Goal: Browse casually: Explore the website without a specific task or goal

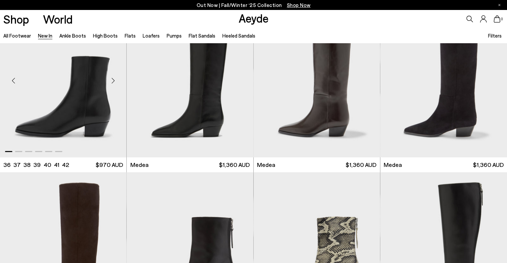
scroll to position [400, 0]
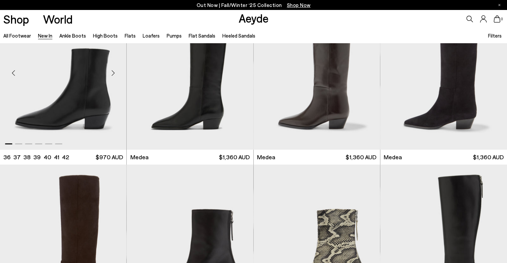
click at [113, 72] on div "Next slide" at bounding box center [113, 73] width 20 height 20
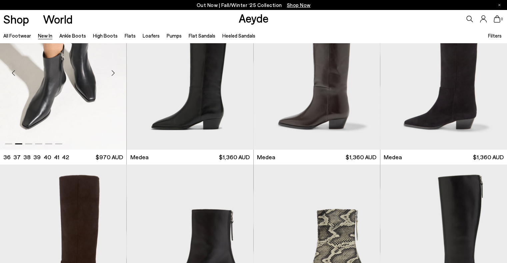
click at [114, 72] on div "Next slide" at bounding box center [113, 73] width 20 height 20
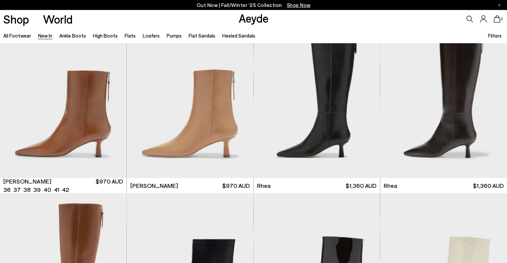
scroll to position [1240, 0]
click at [239, 100] on div "Next slide" at bounding box center [240, 101] width 20 height 20
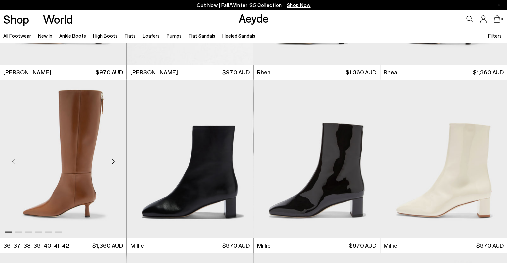
scroll to position [1373, 0]
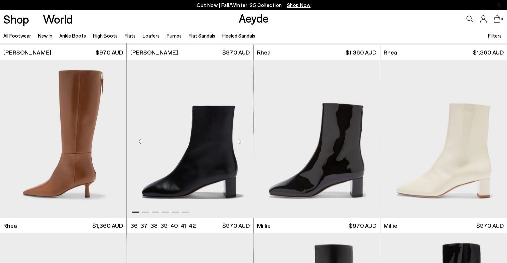
click at [237, 143] on div "Next slide" at bounding box center [240, 142] width 20 height 20
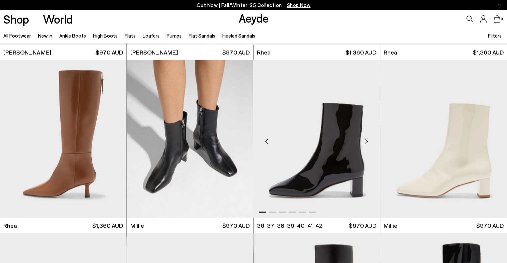
click at [367, 141] on div "Next slide" at bounding box center [366, 142] width 20 height 20
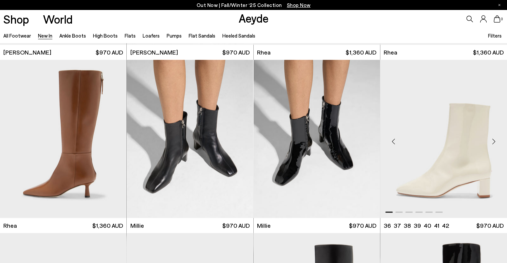
click at [490, 140] on div "Next slide" at bounding box center [493, 142] width 20 height 20
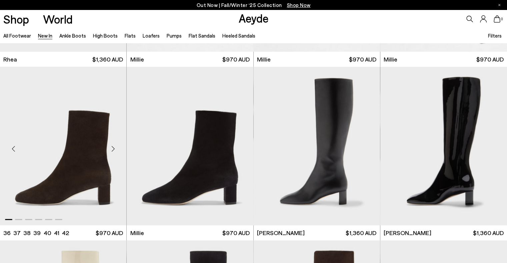
scroll to position [1540, 0]
click at [113, 148] on div "Next slide" at bounding box center [113, 149] width 20 height 20
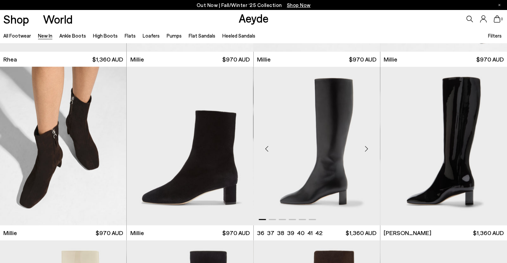
click at [367, 145] on div "Next slide" at bounding box center [366, 149] width 20 height 20
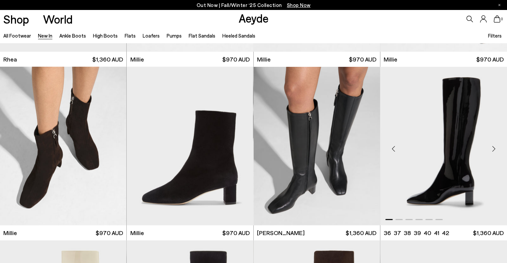
click at [491, 145] on div "Next slide" at bounding box center [493, 149] width 20 height 20
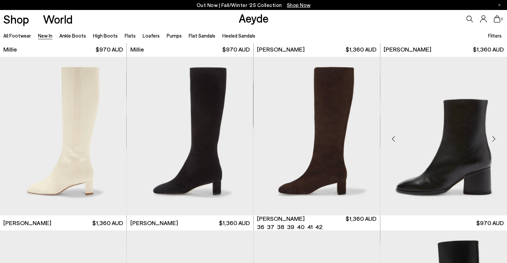
scroll to position [1707, 0]
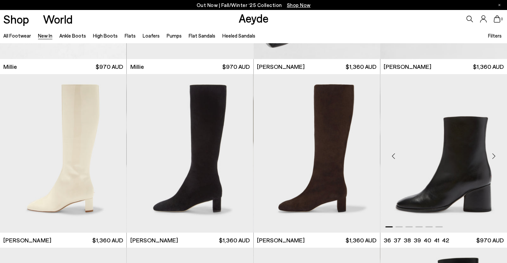
click at [493, 155] on div "Next slide" at bounding box center [493, 157] width 20 height 20
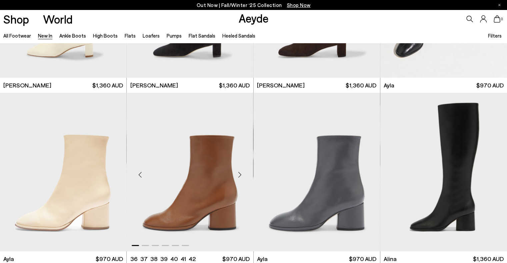
scroll to position [1873, 0]
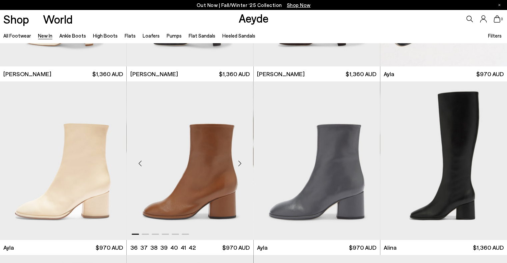
click at [238, 164] on div "Next slide" at bounding box center [240, 164] width 20 height 20
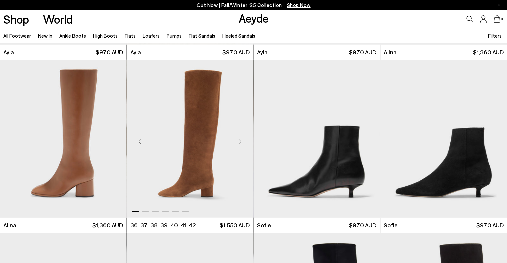
scroll to position [2073, 0]
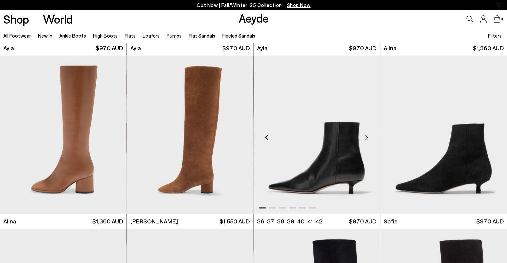
click at [365, 138] on div "Next slide" at bounding box center [366, 138] width 20 height 20
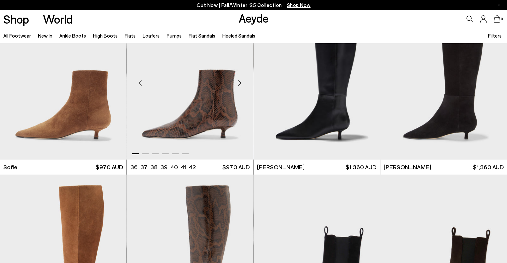
scroll to position [2239, 0]
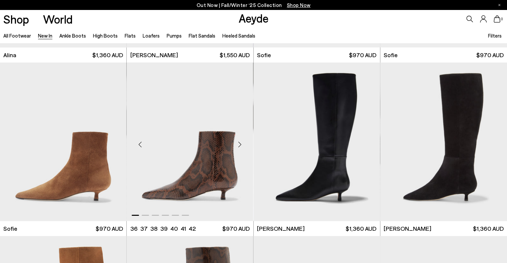
click at [236, 141] on div "Next slide" at bounding box center [240, 145] width 20 height 20
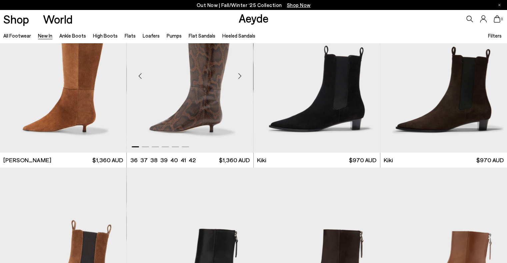
scroll to position [2473, 0]
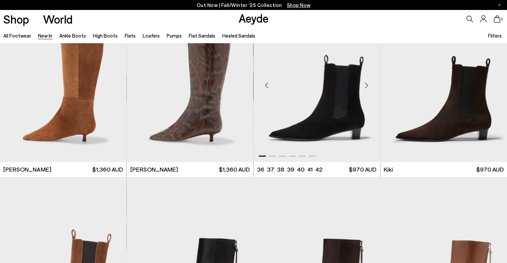
click at [364, 85] on div "Next slide" at bounding box center [366, 86] width 20 height 20
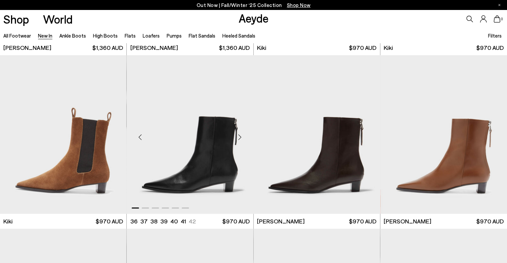
scroll to position [2606, 0]
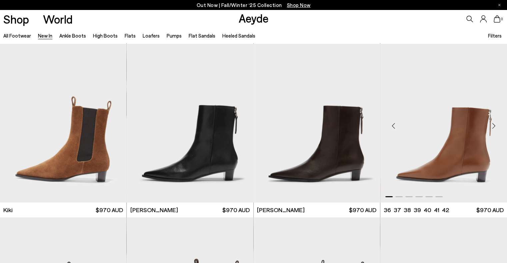
click at [492, 126] on div "Next slide" at bounding box center [493, 126] width 20 height 20
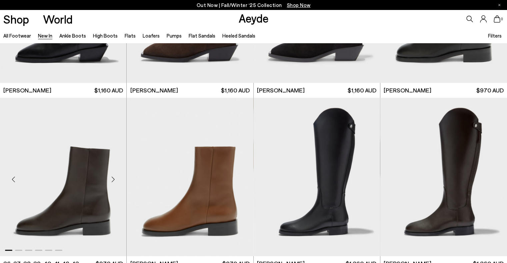
scroll to position [2905, 0]
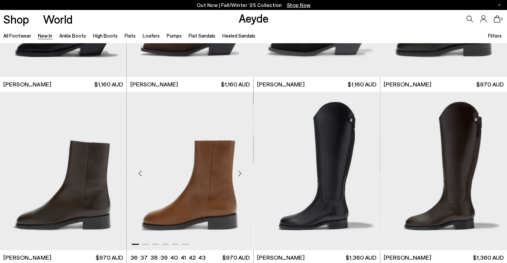
click at [238, 173] on div "Next slide" at bounding box center [240, 174] width 20 height 20
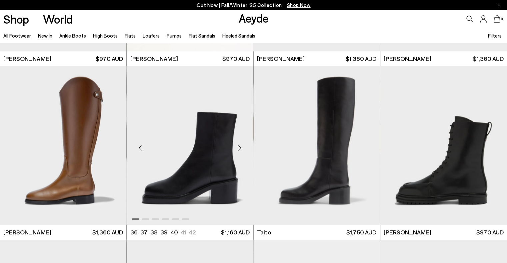
scroll to position [3105, 0]
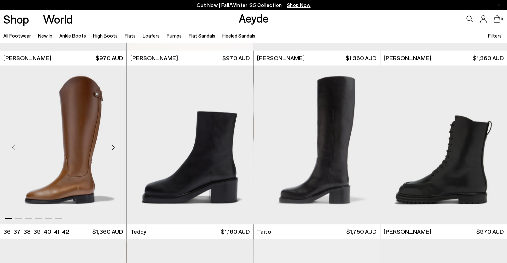
click at [113, 145] on div "Next slide" at bounding box center [113, 148] width 20 height 20
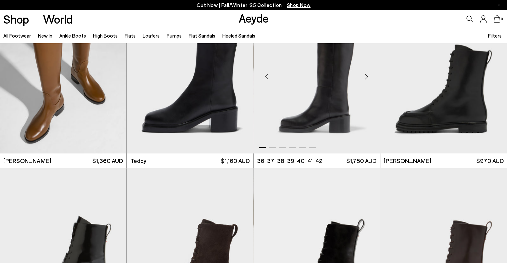
scroll to position [3139, 0]
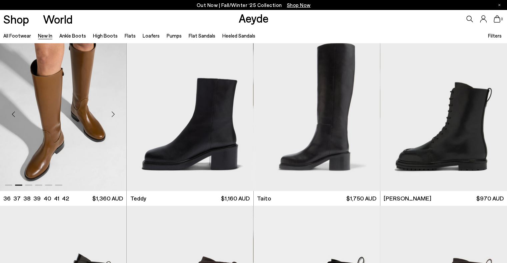
click at [111, 112] on div "Next slide" at bounding box center [113, 115] width 20 height 20
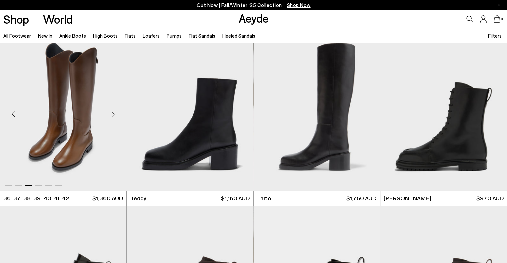
click at [114, 114] on div "Next slide" at bounding box center [113, 115] width 20 height 20
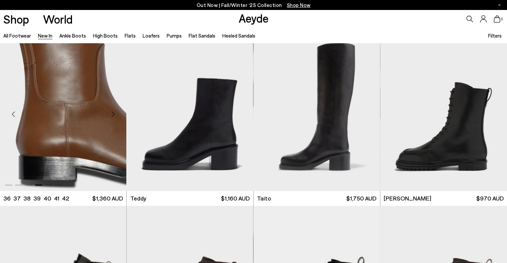
click at [113, 113] on div "Next slide" at bounding box center [113, 115] width 20 height 20
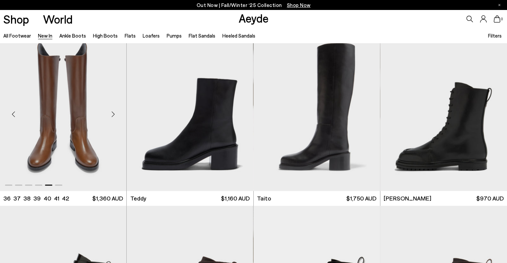
click at [113, 113] on div "Next slide" at bounding box center [113, 115] width 20 height 20
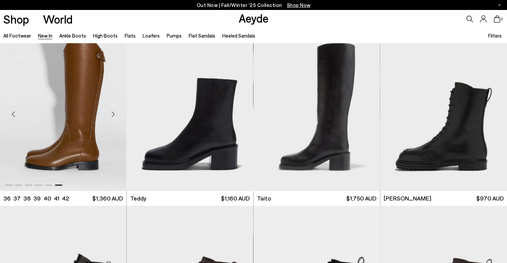
click at [113, 113] on div "Next slide" at bounding box center [113, 115] width 20 height 20
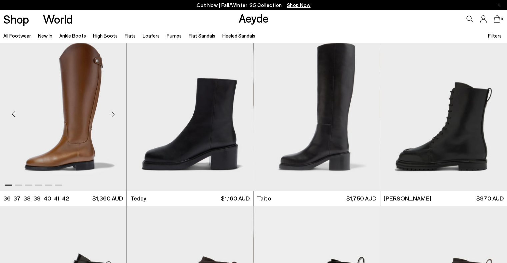
click at [113, 113] on div "Next slide" at bounding box center [113, 115] width 20 height 20
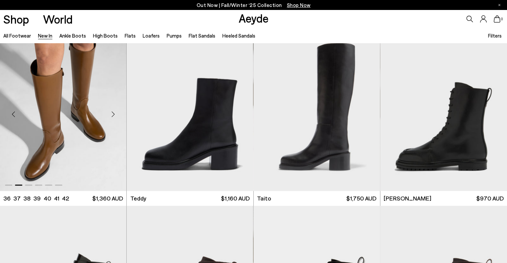
click at [113, 113] on div "Next slide" at bounding box center [113, 115] width 20 height 20
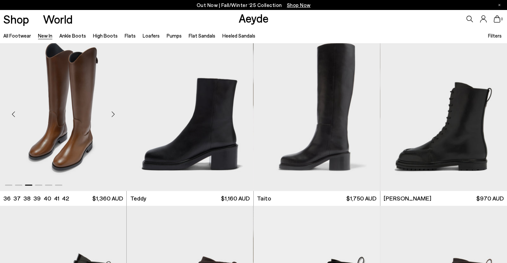
click at [113, 113] on div "Next slide" at bounding box center [113, 115] width 20 height 20
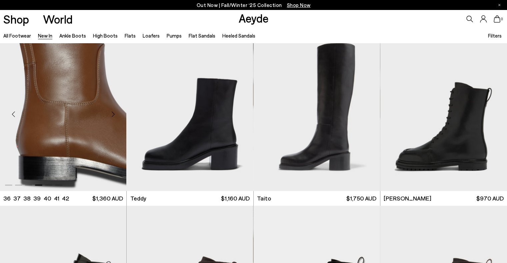
click at [114, 113] on div "Next slide" at bounding box center [113, 115] width 20 height 20
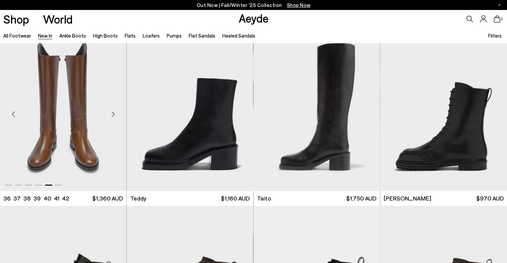
click at [114, 113] on div "Next slide" at bounding box center [113, 115] width 20 height 20
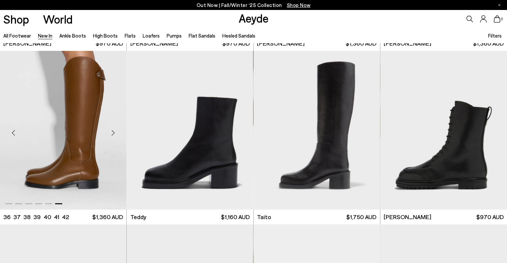
scroll to position [3105, 0]
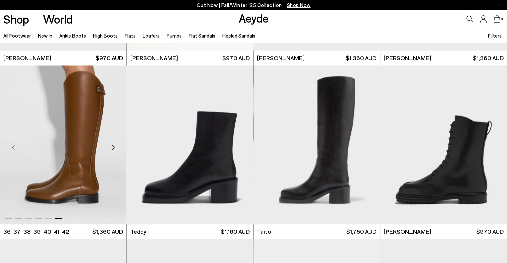
click at [113, 146] on div "Next slide" at bounding box center [113, 148] width 20 height 20
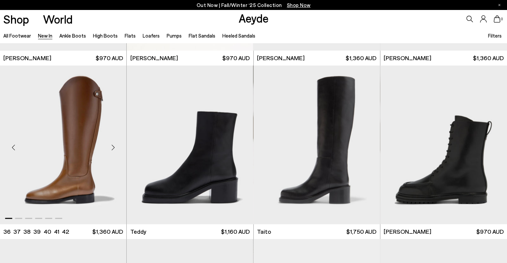
click at [113, 145] on div "Next slide" at bounding box center [113, 148] width 20 height 20
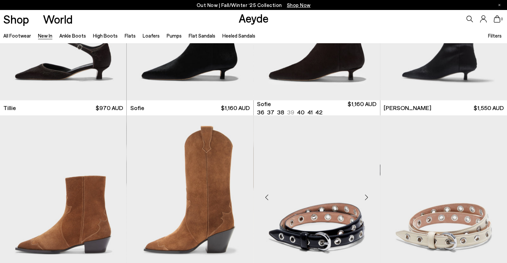
scroll to position [4138, 0]
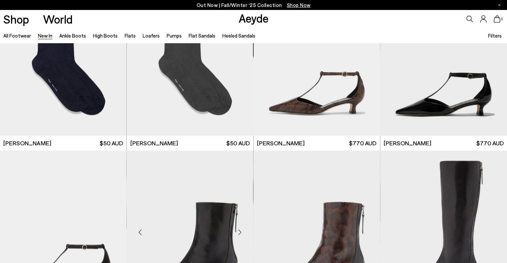
scroll to position [5403, 0]
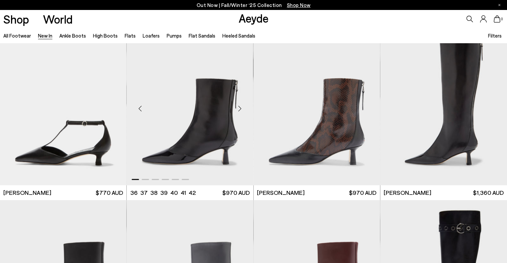
click at [241, 107] on div "Next slide" at bounding box center [240, 109] width 20 height 20
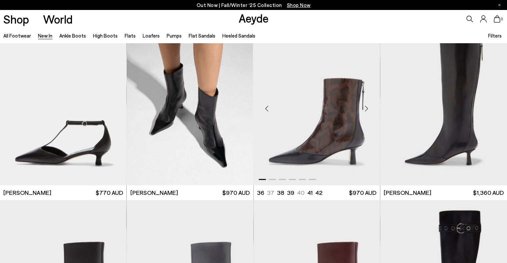
click at [366, 106] on div "Next slide" at bounding box center [366, 109] width 20 height 20
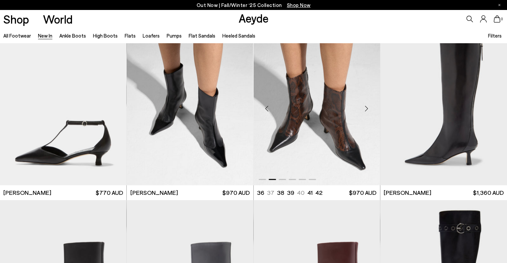
click at [366, 106] on div "Next slide" at bounding box center [366, 109] width 20 height 20
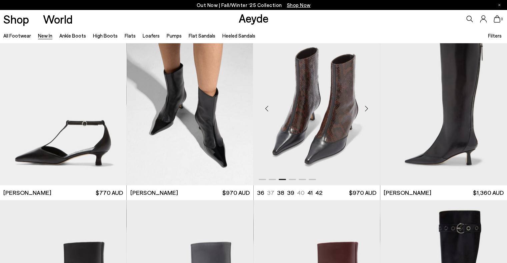
click at [365, 105] on div "Next slide" at bounding box center [366, 109] width 20 height 20
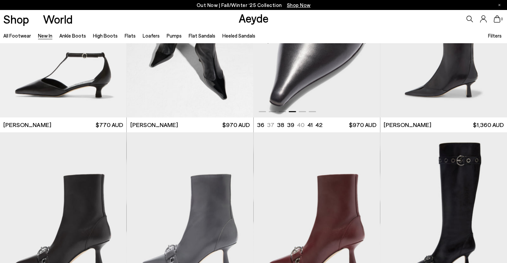
scroll to position [5537, 0]
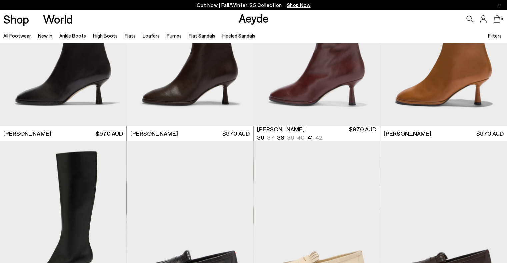
scroll to position [6103, 0]
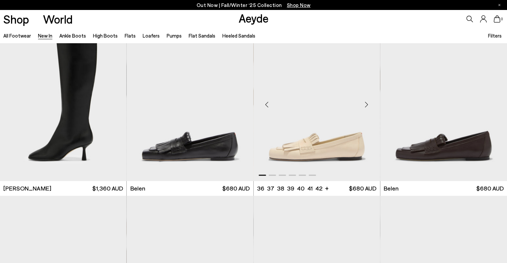
click at [365, 105] on div "Next slide" at bounding box center [366, 105] width 20 height 20
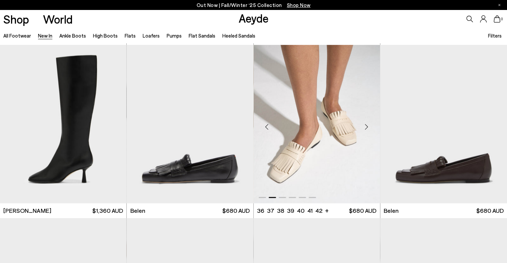
scroll to position [6069, 0]
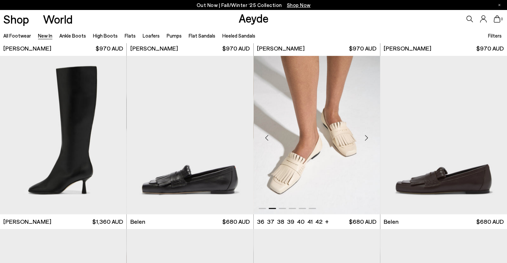
click at [366, 137] on div "Next slide" at bounding box center [366, 138] width 20 height 20
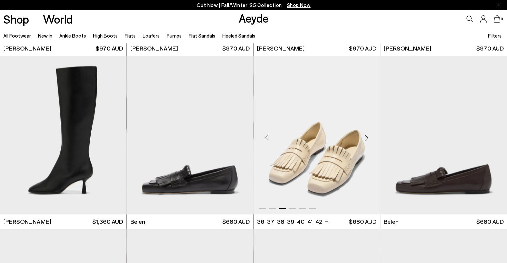
click at [366, 137] on div "Next slide" at bounding box center [366, 138] width 20 height 20
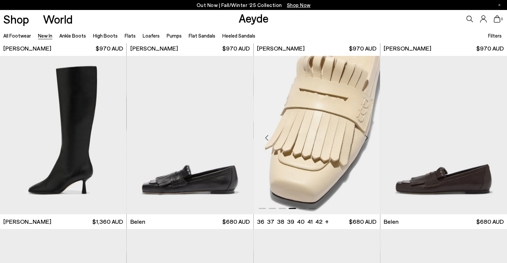
click at [365, 137] on div "Next slide" at bounding box center [366, 138] width 20 height 20
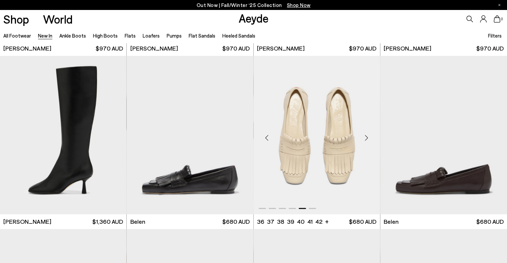
click at [365, 137] on div "Next slide" at bounding box center [366, 138] width 20 height 20
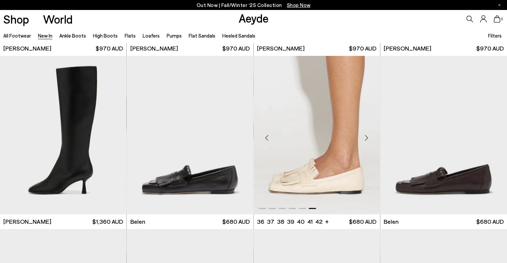
click at [365, 137] on div "Next slide" at bounding box center [366, 138] width 20 height 20
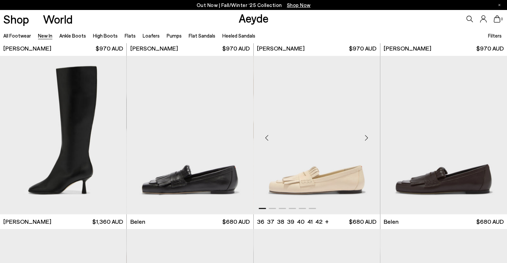
click at [365, 137] on div "Next slide" at bounding box center [366, 138] width 20 height 20
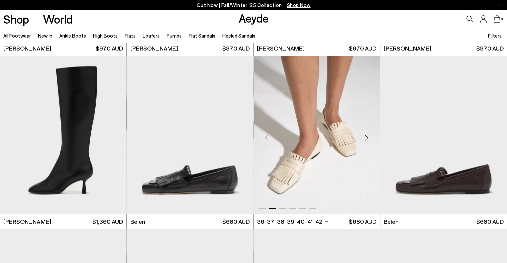
click at [365, 137] on div "Next slide" at bounding box center [366, 138] width 20 height 20
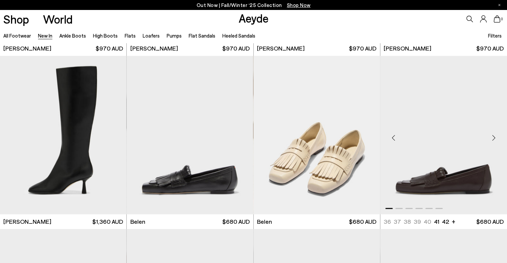
click at [492, 137] on div "Next slide" at bounding box center [493, 138] width 20 height 20
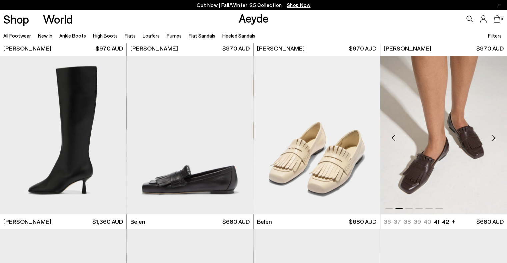
click at [492, 137] on div "Next slide" at bounding box center [493, 138] width 20 height 20
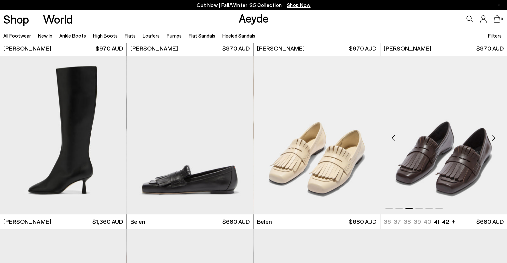
click at [492, 137] on div "Next slide" at bounding box center [493, 138] width 20 height 20
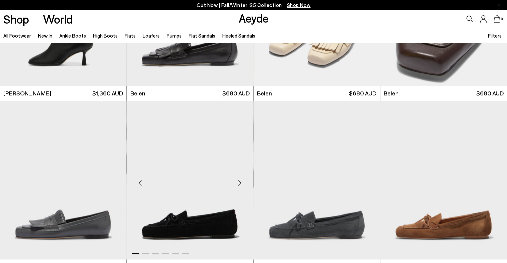
scroll to position [6236, 0]
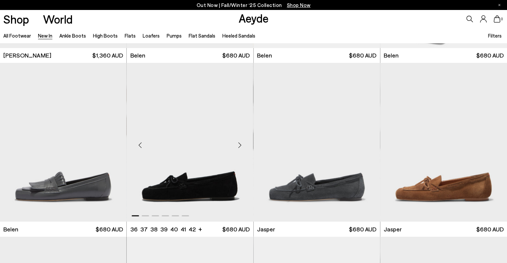
click at [238, 144] on div "Next slide" at bounding box center [240, 145] width 20 height 20
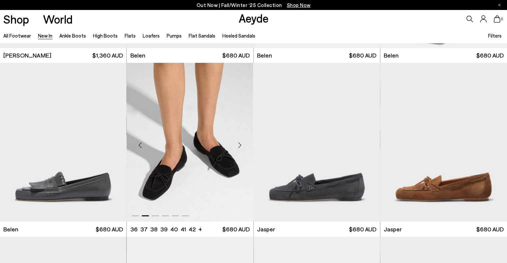
click at [238, 144] on div "Next slide" at bounding box center [240, 145] width 20 height 20
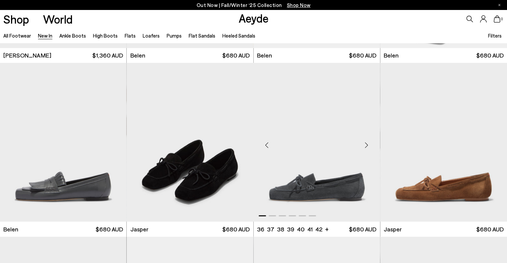
click at [365, 144] on div "Next slide" at bounding box center [366, 145] width 20 height 20
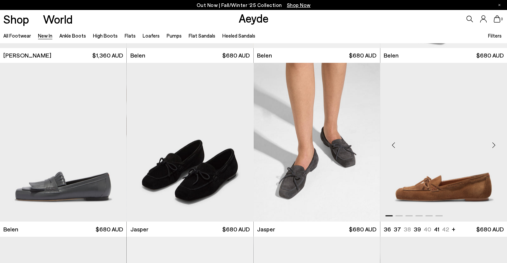
click at [491, 143] on div "Next slide" at bounding box center [493, 145] width 20 height 20
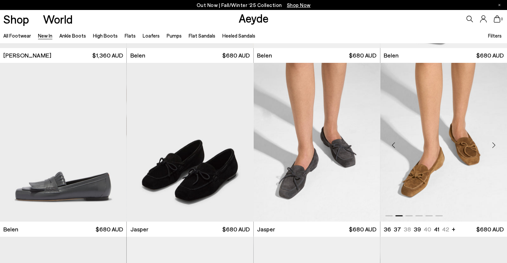
click at [491, 143] on div "Next slide" at bounding box center [493, 145] width 20 height 20
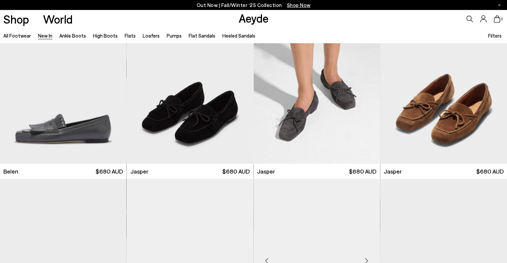
scroll to position [6402, 0]
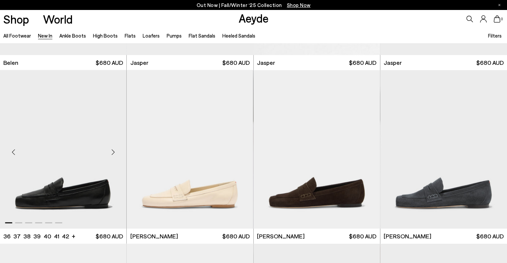
click at [111, 153] on div "Next slide" at bounding box center [113, 153] width 20 height 20
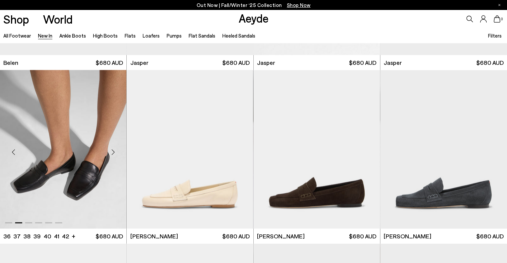
click at [111, 154] on div "Next slide" at bounding box center [113, 153] width 20 height 20
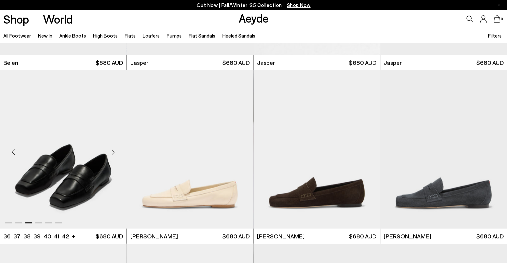
click at [111, 154] on div "Next slide" at bounding box center [113, 153] width 20 height 20
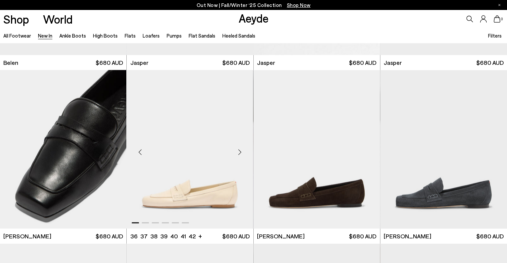
click at [239, 148] on div "Next slide" at bounding box center [240, 153] width 20 height 20
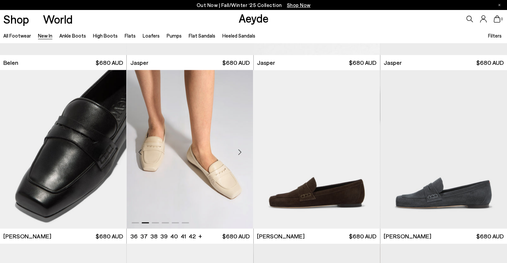
click at [240, 149] on div "Next slide" at bounding box center [240, 153] width 20 height 20
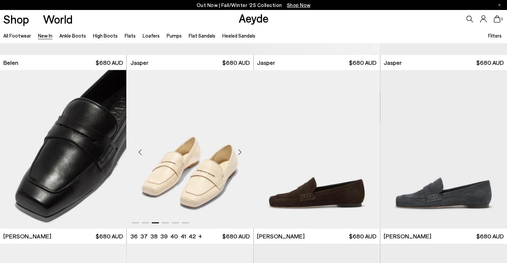
click at [241, 149] on div "Next slide" at bounding box center [240, 153] width 20 height 20
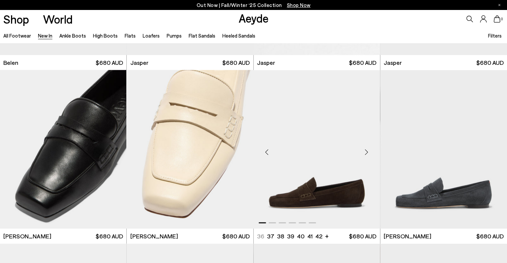
click at [366, 150] on div "Next slide" at bounding box center [366, 153] width 20 height 20
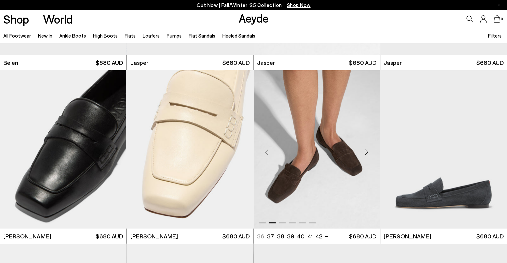
click at [367, 150] on div "Next slide" at bounding box center [366, 153] width 20 height 20
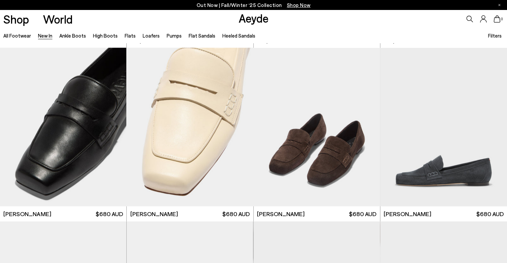
scroll to position [6569, 0]
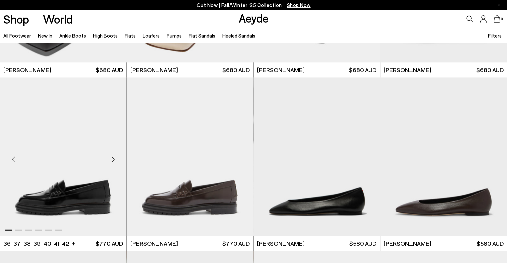
click at [113, 160] on div "Next slide" at bounding box center [113, 160] width 20 height 20
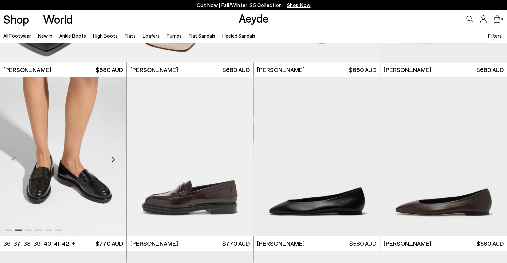
click at [113, 160] on div "Next slide" at bounding box center [113, 160] width 20 height 20
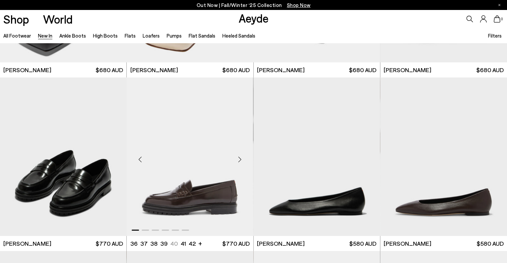
click at [239, 159] on div "Next slide" at bounding box center [240, 160] width 20 height 20
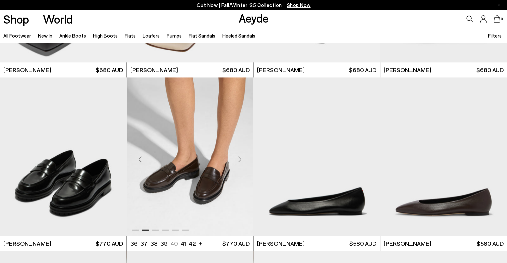
click at [239, 159] on div "Next slide" at bounding box center [240, 160] width 20 height 20
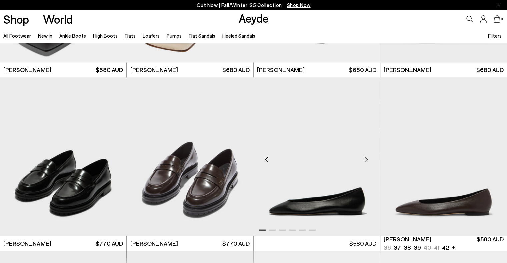
click at [367, 159] on div "Next slide" at bounding box center [366, 160] width 20 height 20
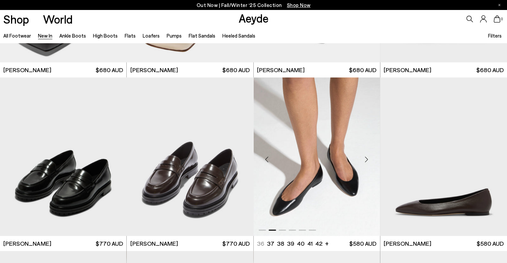
click at [363, 161] on div "Next slide" at bounding box center [366, 160] width 20 height 20
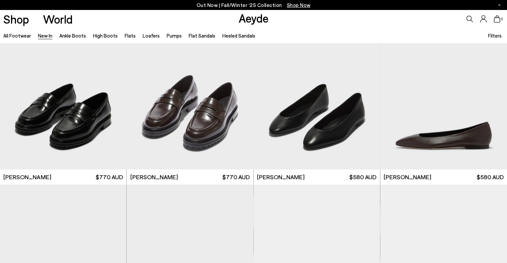
scroll to position [6769, 0]
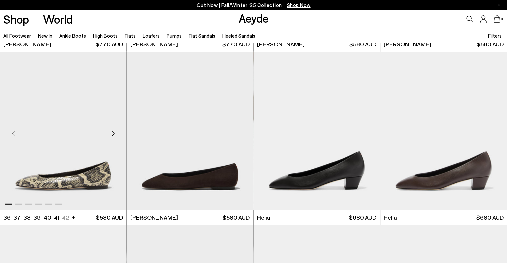
click at [113, 133] on div "Next slide" at bounding box center [113, 134] width 20 height 20
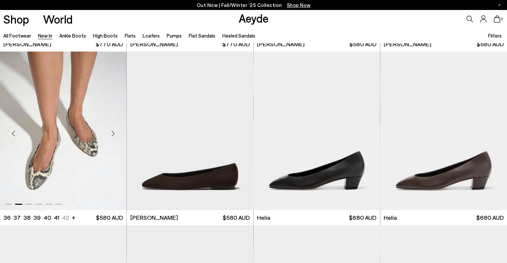
click at [113, 133] on div "Next slide" at bounding box center [113, 134] width 20 height 20
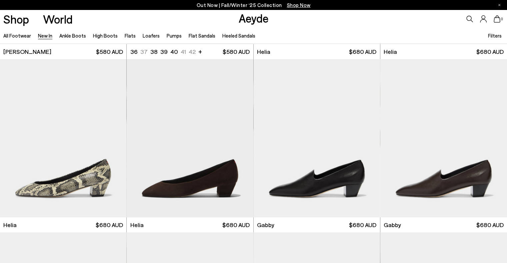
scroll to position [6935, 0]
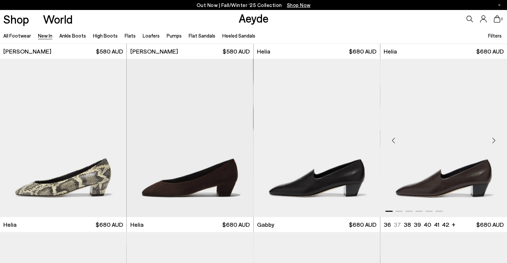
click at [494, 141] on div "Next slide" at bounding box center [493, 141] width 20 height 20
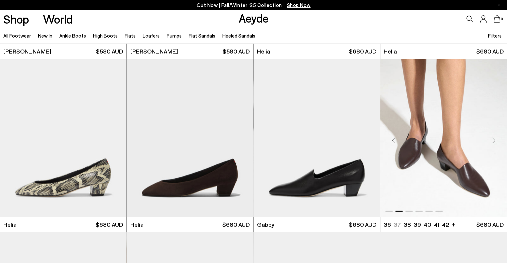
click at [494, 141] on div "Next slide" at bounding box center [493, 141] width 20 height 20
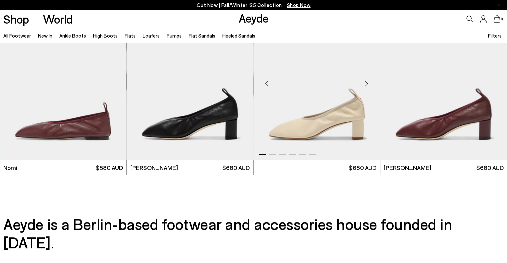
scroll to position [7302, 0]
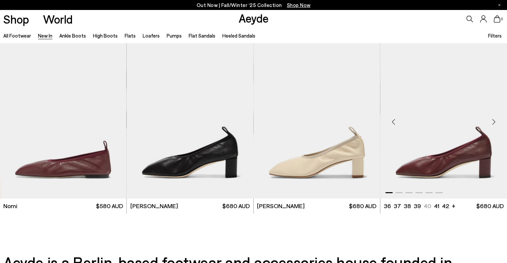
click at [492, 123] on div "Next slide" at bounding box center [493, 122] width 20 height 20
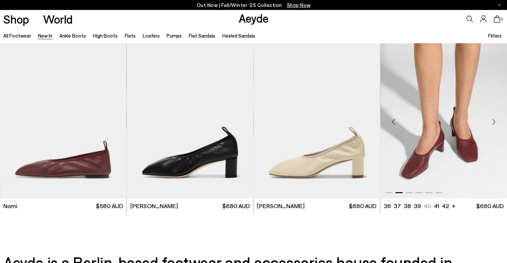
click at [492, 123] on div "Next slide" at bounding box center [493, 122] width 20 height 20
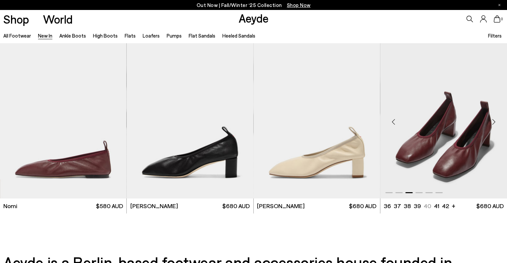
click at [492, 123] on div "Next slide" at bounding box center [493, 122] width 20 height 20
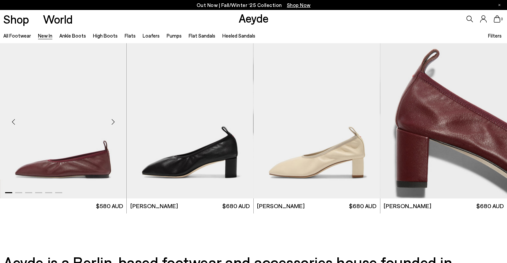
scroll to position [7368, 0]
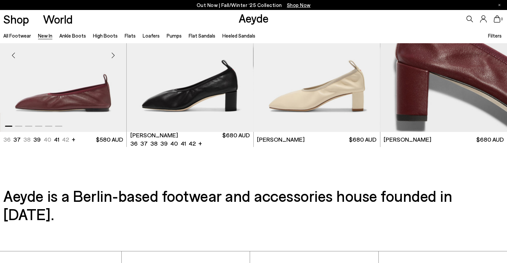
click at [110, 54] on div "Next slide" at bounding box center [113, 56] width 20 height 20
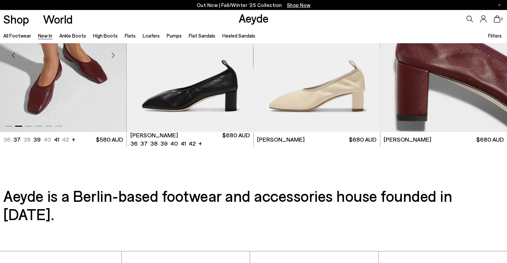
click at [110, 54] on div "Next slide" at bounding box center [113, 56] width 20 height 20
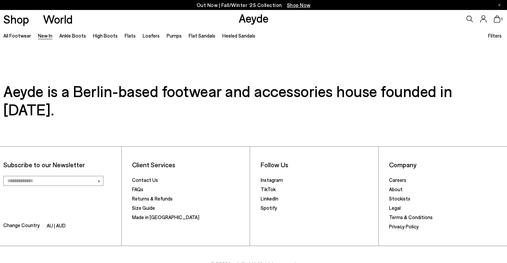
scroll to position [6607, 0]
